Goal: Transaction & Acquisition: Purchase product/service

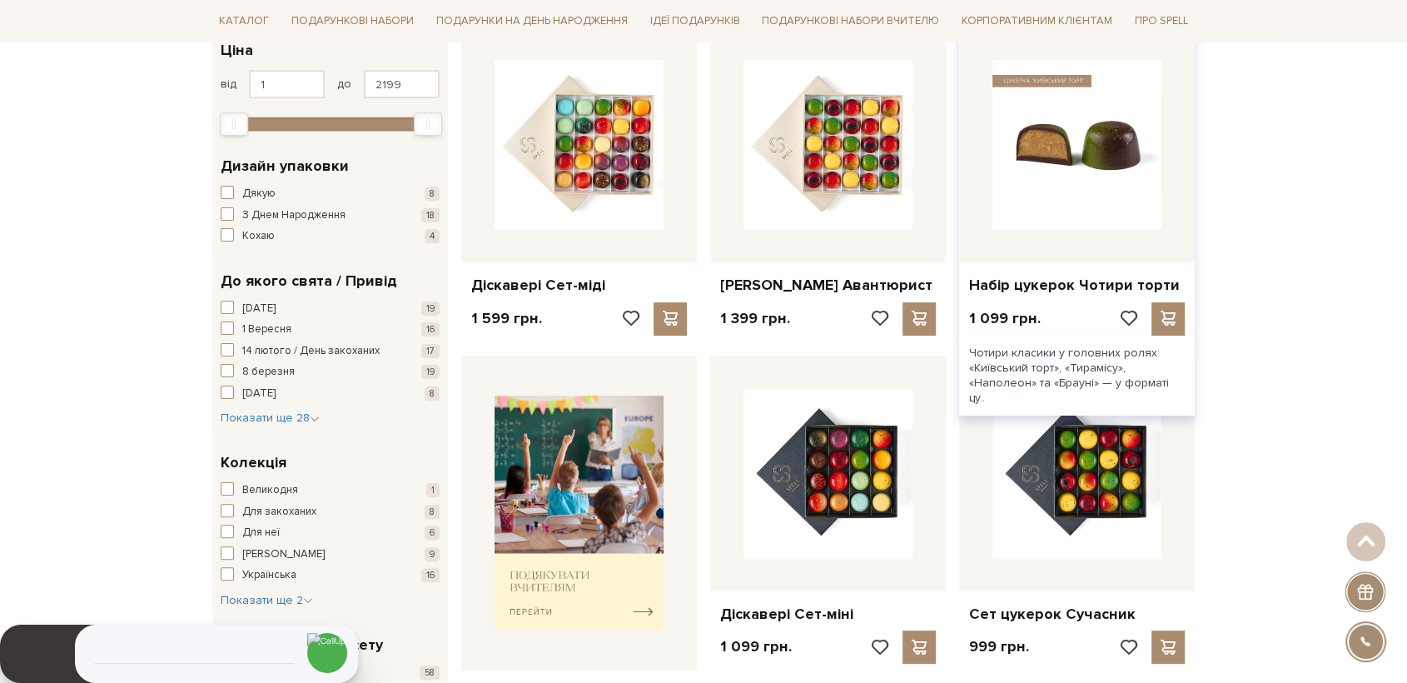
click at [1012, 176] on img at bounding box center [1076, 144] width 169 height 169
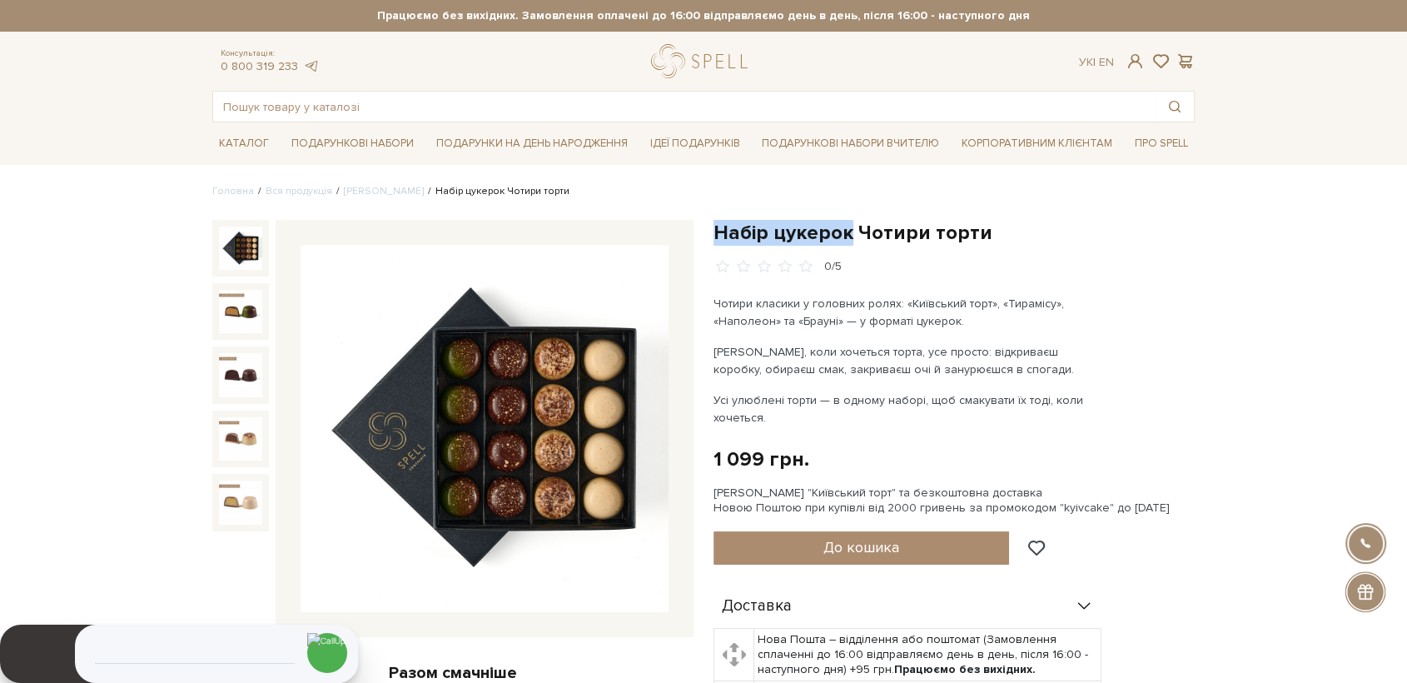
drag, startPoint x: 716, startPoint y: 231, endPoint x: 846, endPoint y: 225, distance: 130.0
click at [846, 225] on h1 "Набір цукерок Чотири торти" at bounding box center [953, 233] width 481 height 26
copy h1 "Набір цукерок"
drag, startPoint x: 977, startPoint y: 229, endPoint x: 856, endPoint y: 224, distance: 121.6
click at [856, 224] on h1 "Набір цукерок Чотири торти" at bounding box center [953, 233] width 481 height 26
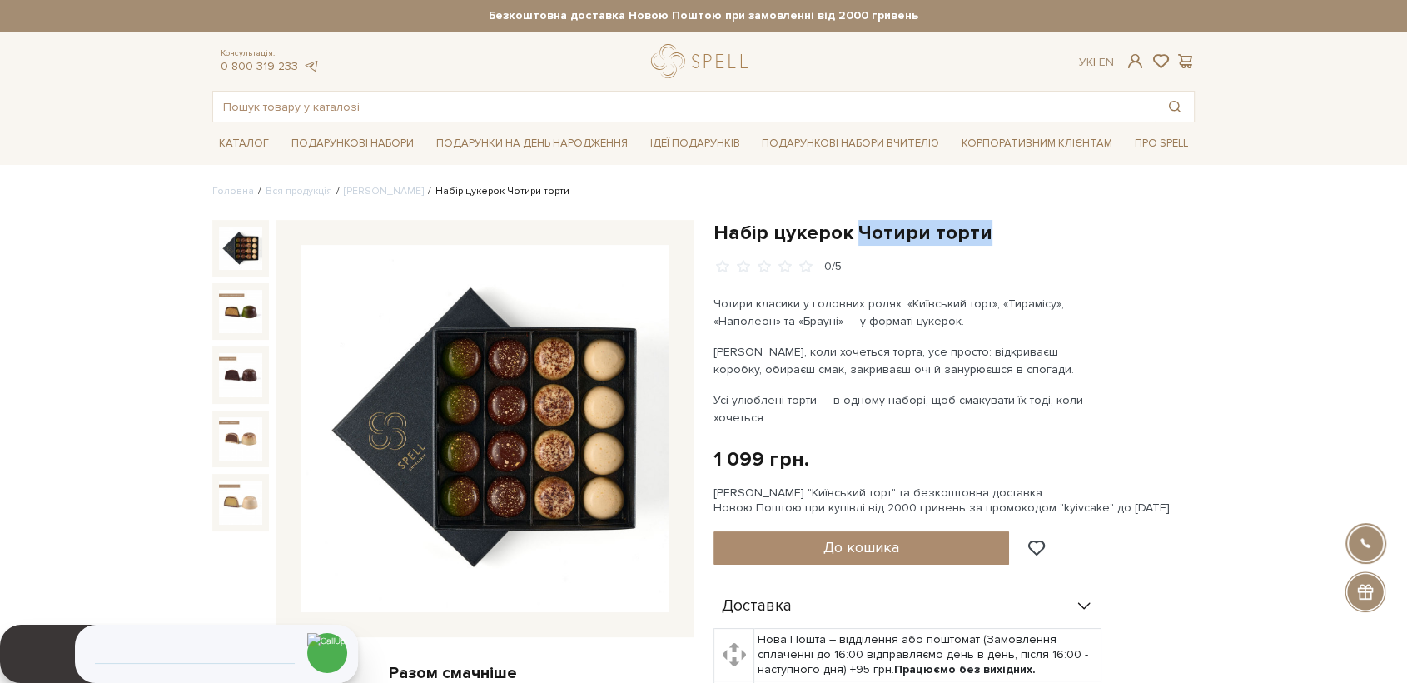
copy h1 "Чотири торти"
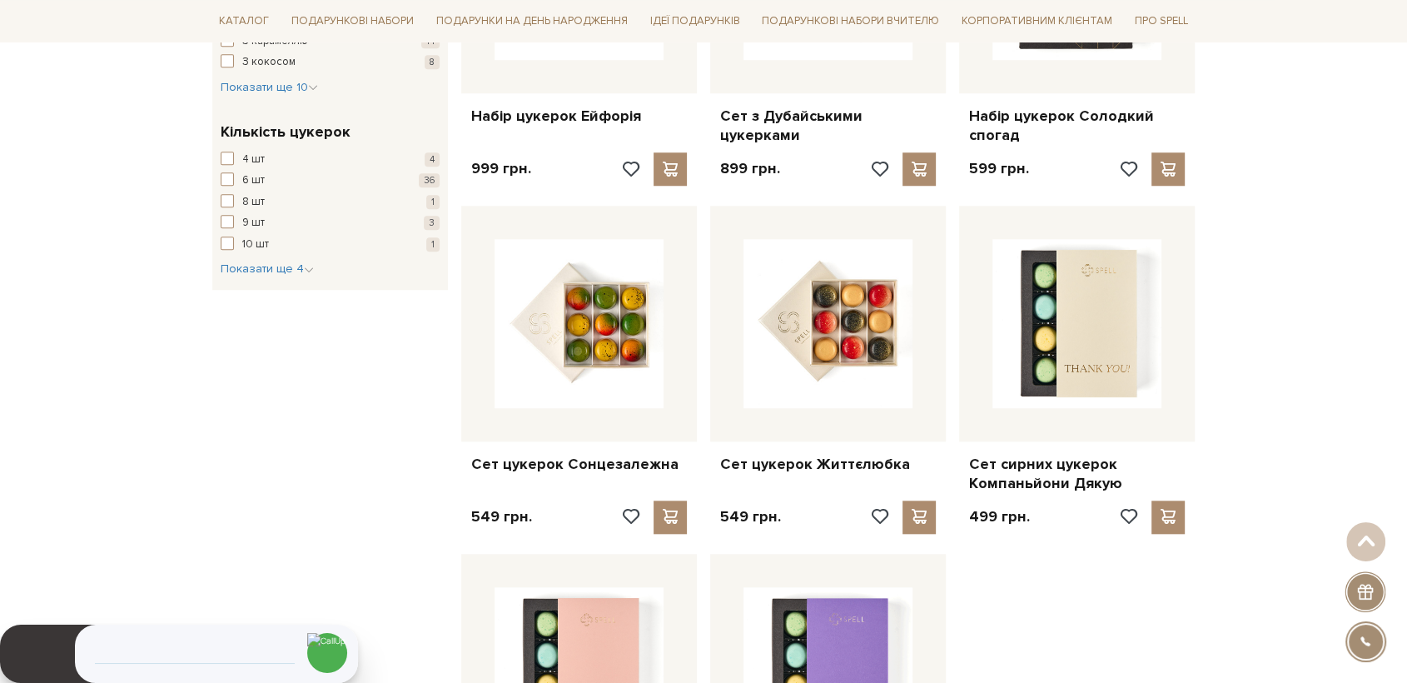
scroll to position [1495, 0]
